Goal: Check status: Check status

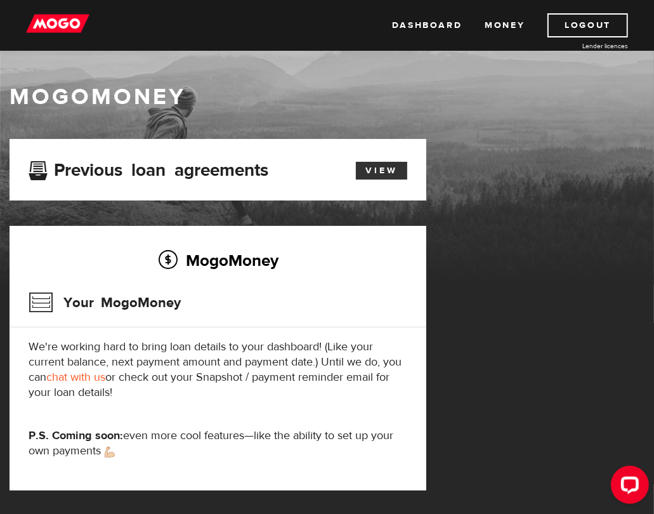
click at [384, 173] on link "View" at bounding box center [381, 171] width 51 height 18
click at [368, 166] on link "View" at bounding box center [381, 171] width 51 height 18
click at [367, 170] on link "View" at bounding box center [381, 171] width 51 height 18
